Goal: Find specific page/section: Find specific page/section

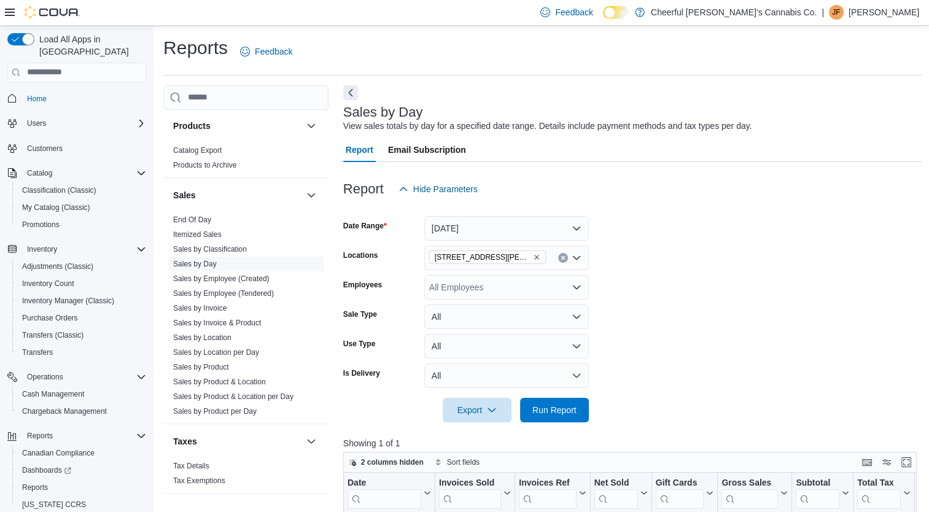
click at [64, 91] on span "Home" at bounding box center [84, 98] width 124 height 15
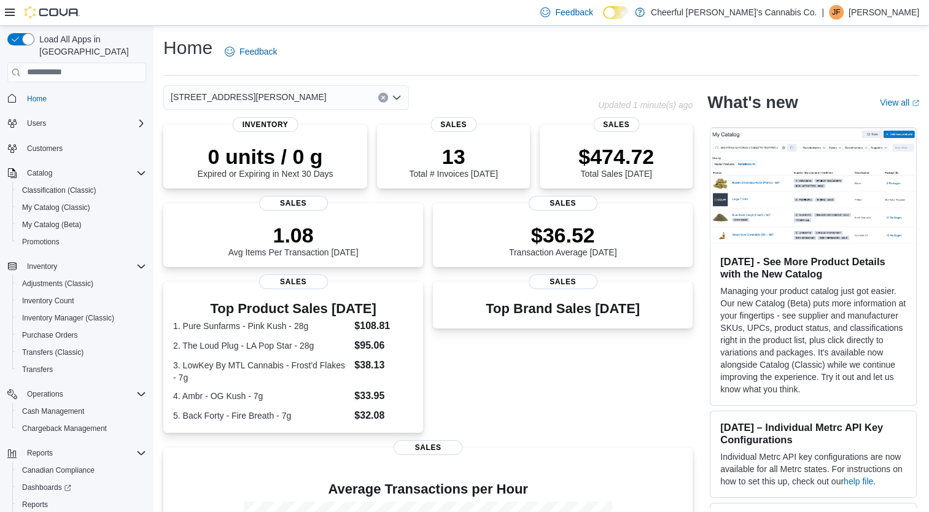
click at [398, 93] on icon "Open list of options" at bounding box center [397, 98] width 10 height 10
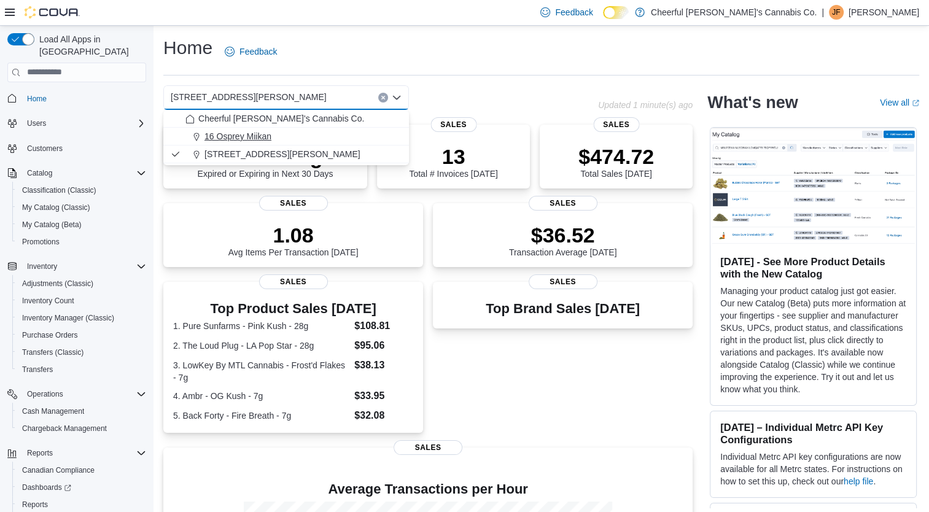
click at [257, 134] on span "16 Osprey Miikan" at bounding box center [237, 136] width 67 height 12
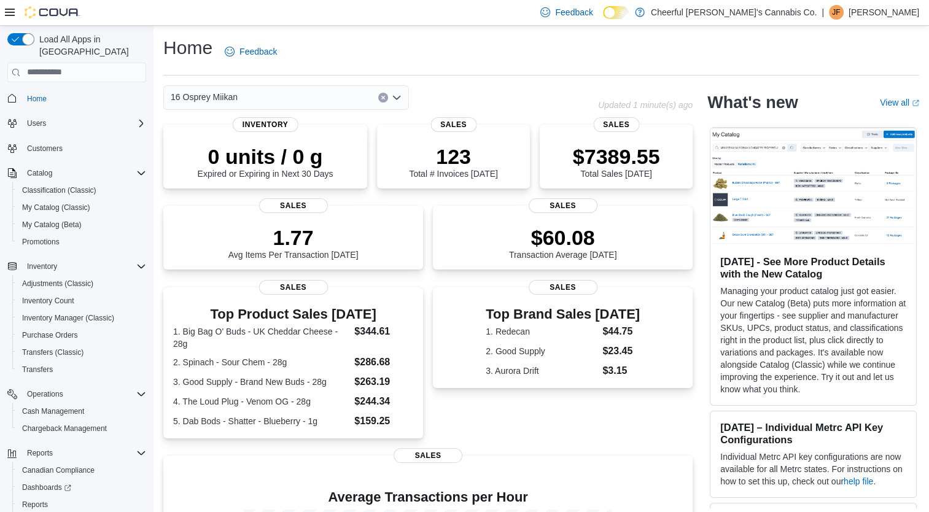
click at [388, 100] on div "16 Osprey Miikan" at bounding box center [286, 97] width 246 height 25
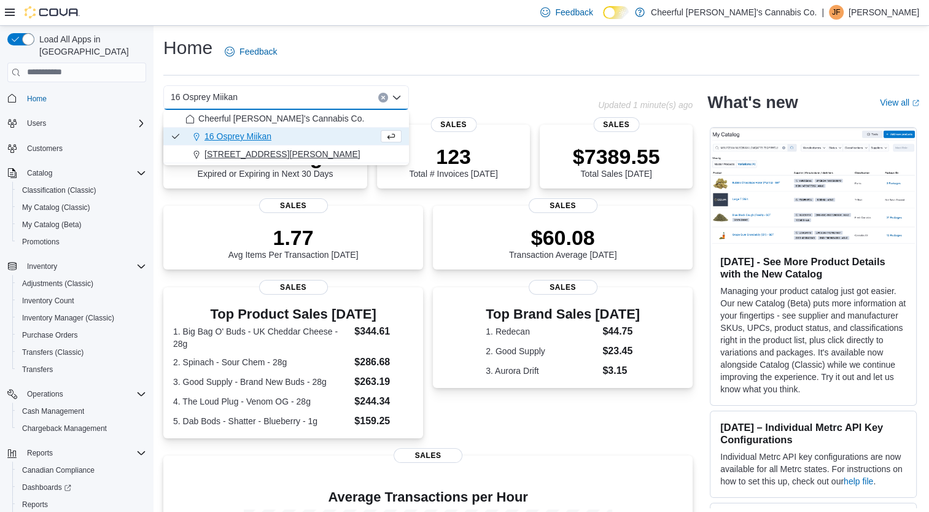
click at [339, 153] on div "[STREET_ADDRESS][PERSON_NAME]" at bounding box center [293, 154] width 216 height 12
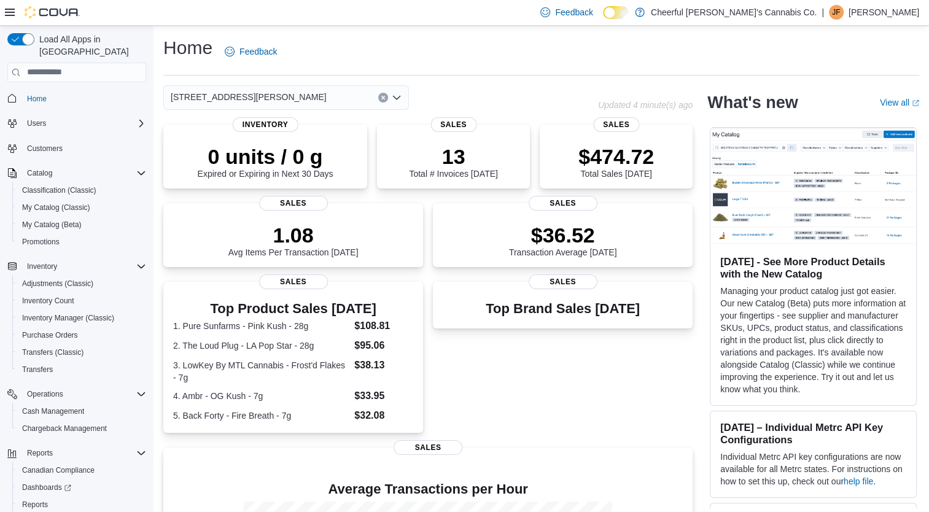
click at [653, 413] on div "Top Brand Sales [DATE] Sales" at bounding box center [563, 357] width 260 height 151
